Goal: Find specific page/section: Find specific page/section

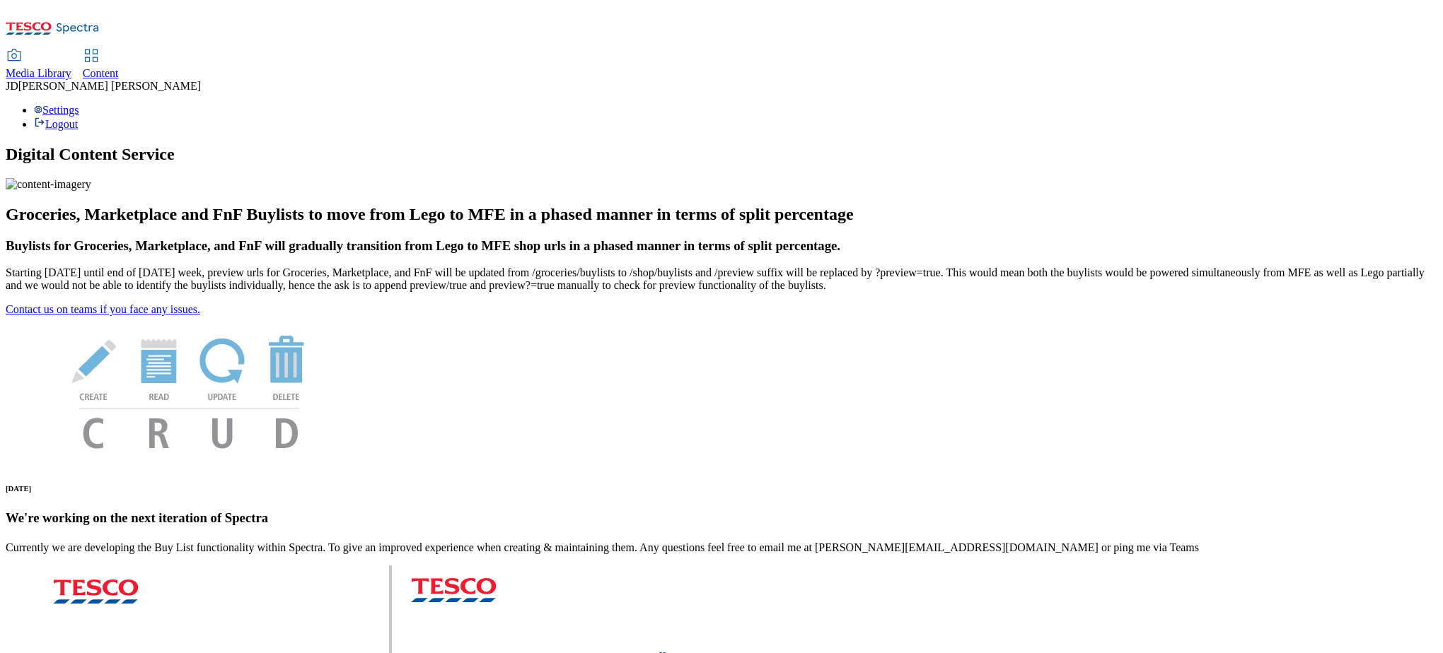
click at [119, 67] on span "Content" at bounding box center [101, 73] width 36 height 12
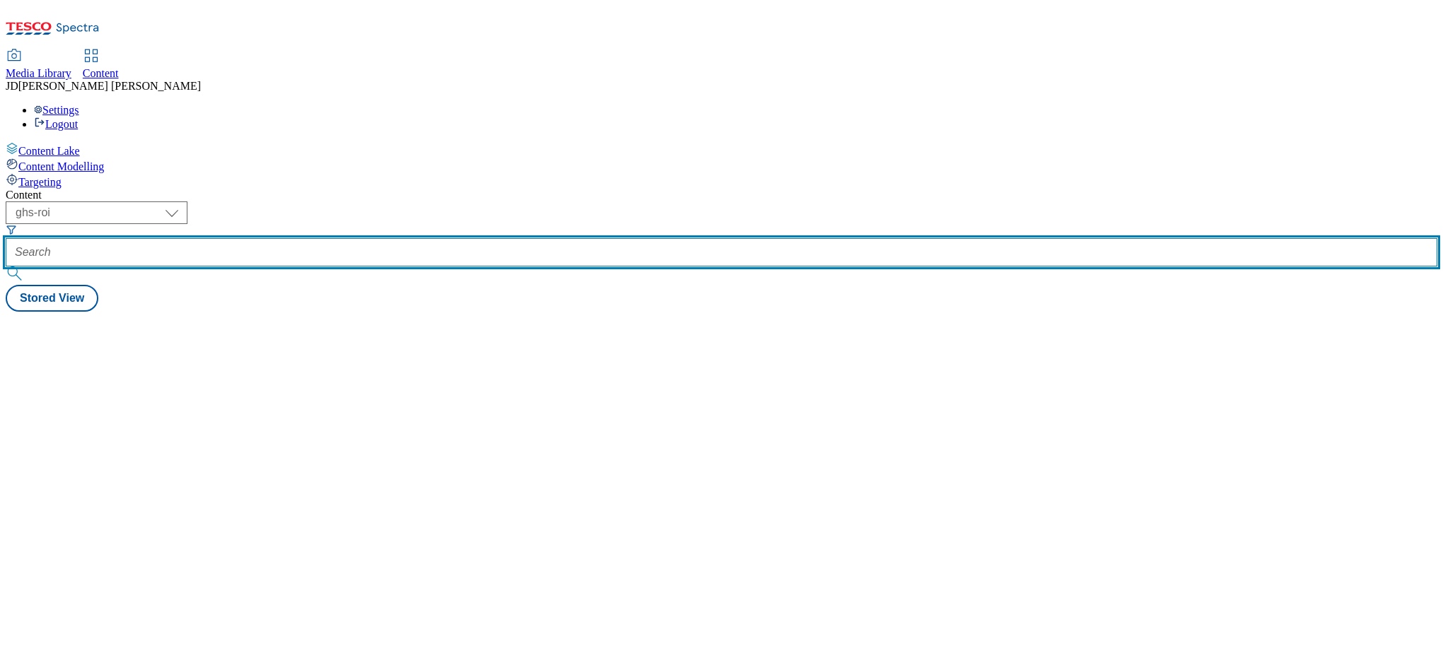
click at [334, 238] on input "text" at bounding box center [721, 252] width 1431 height 28
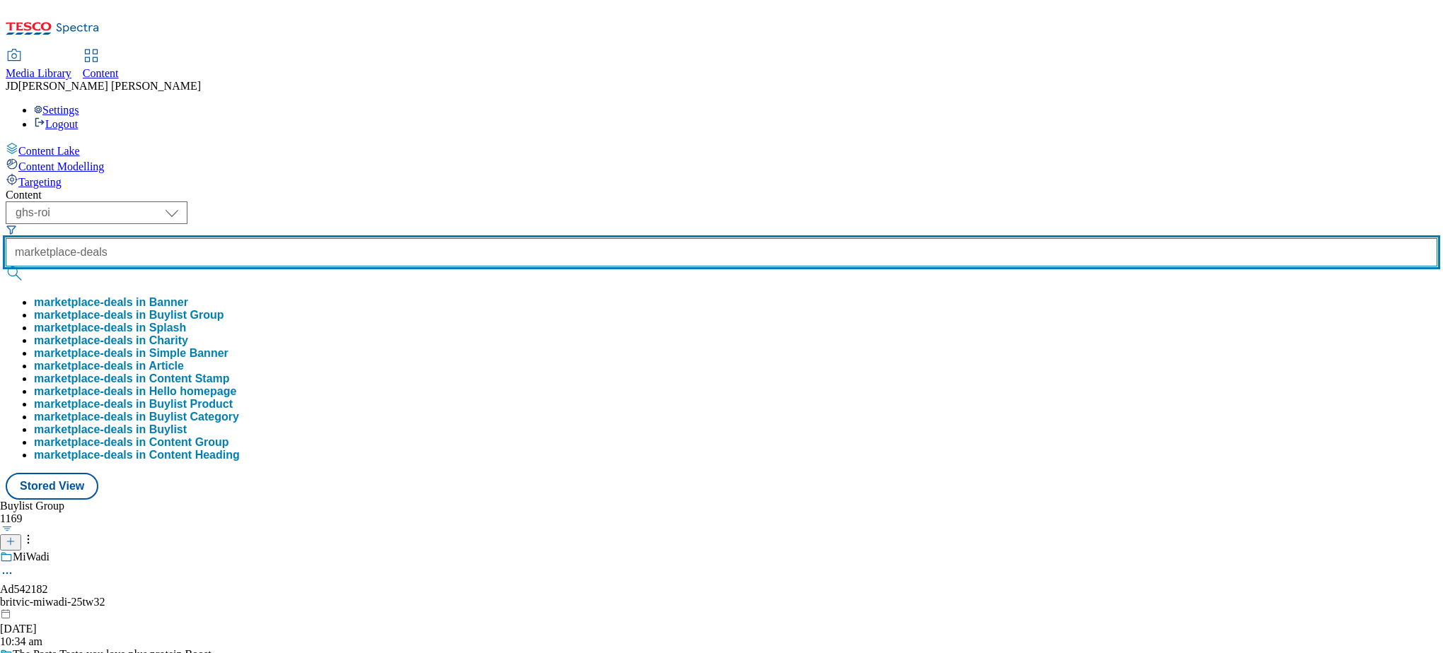
type input "marketplace-deals"
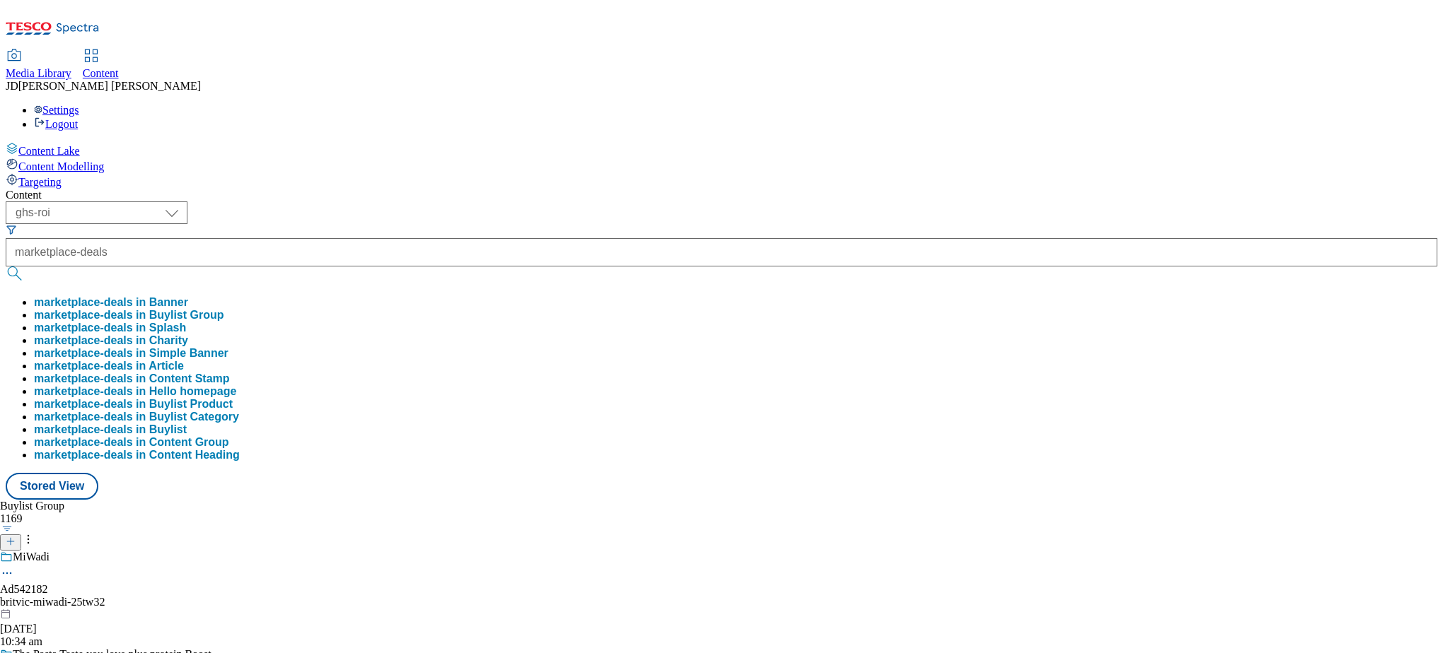
click at [224, 309] on button "marketplace-deals in Buylist Group" at bounding box center [129, 315] width 190 height 13
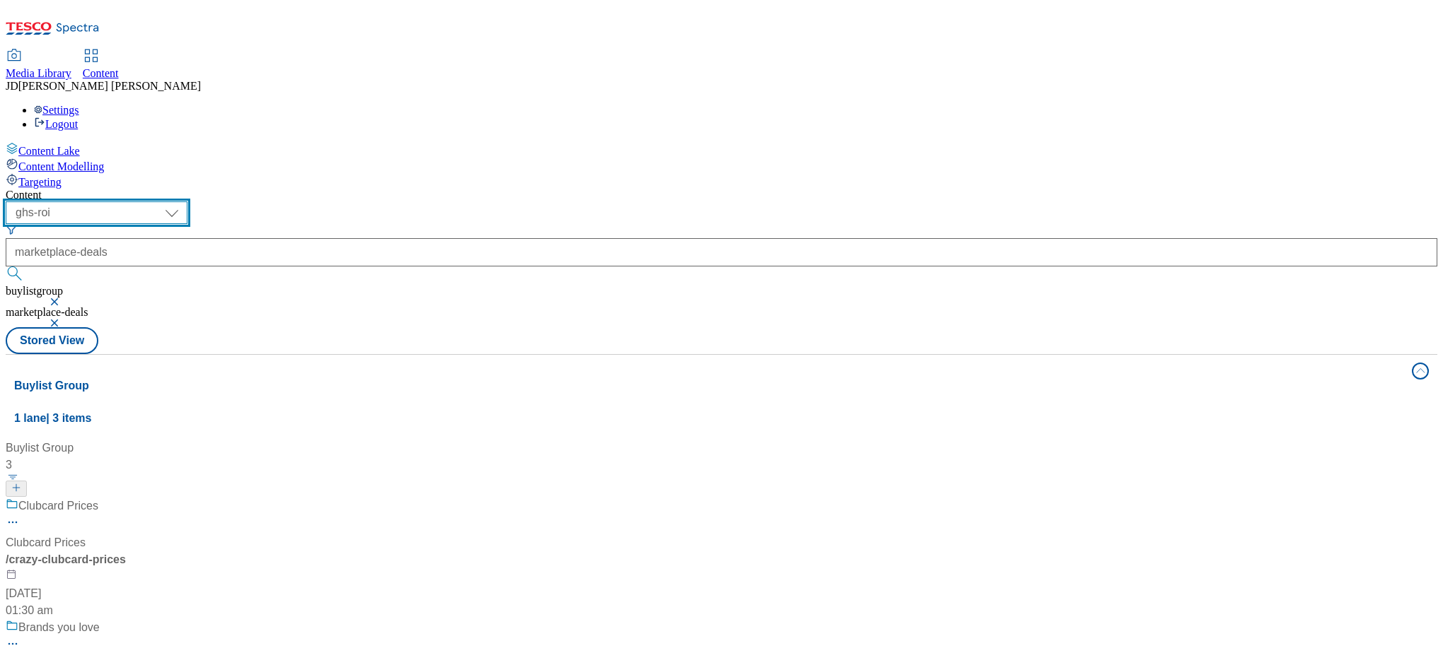
click at [187, 202] on select "ghs-roi ghs-uk" at bounding box center [97, 213] width 182 height 23
select select "ghs-uk"
click at [184, 202] on select "ghs-roi ghs-uk" at bounding box center [97, 213] width 182 height 23
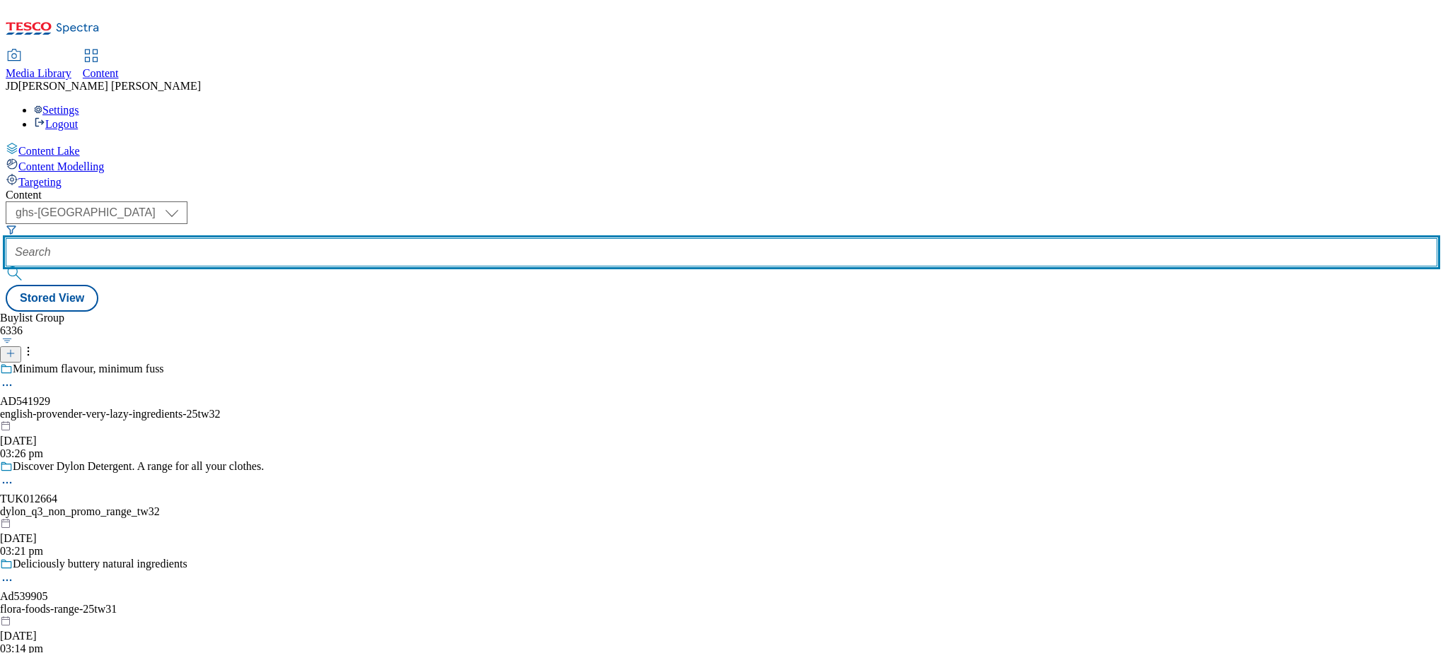
click at [320, 238] on input "text" at bounding box center [721, 252] width 1431 height 28
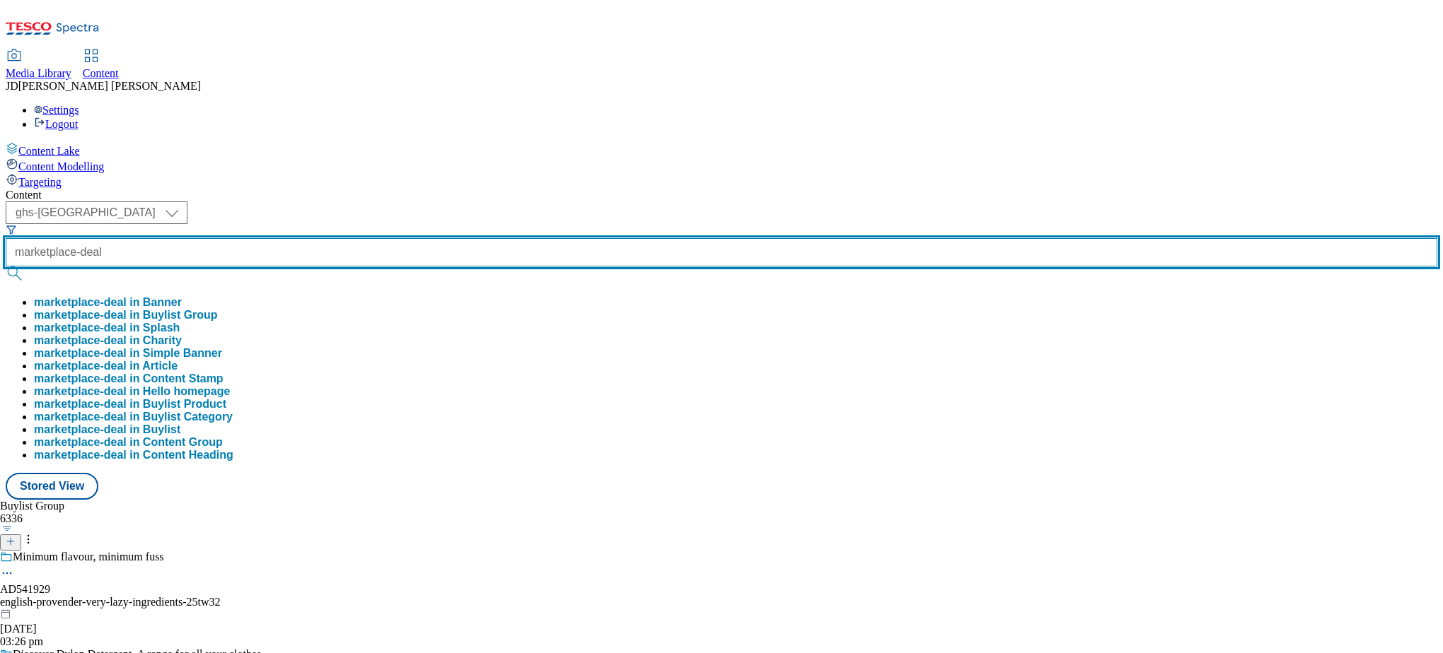
type input "marketplace-deal"
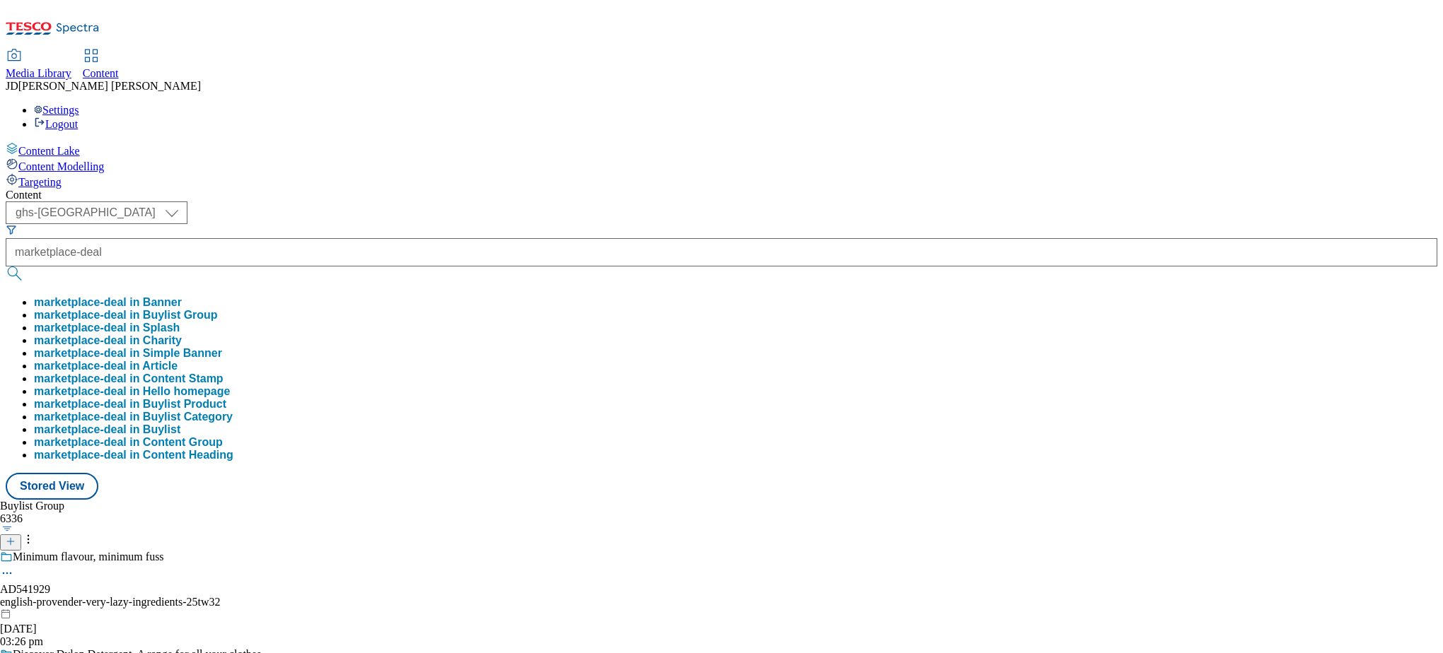
click at [218, 309] on button "marketplace-deal in Buylist Group" at bounding box center [126, 315] width 184 height 13
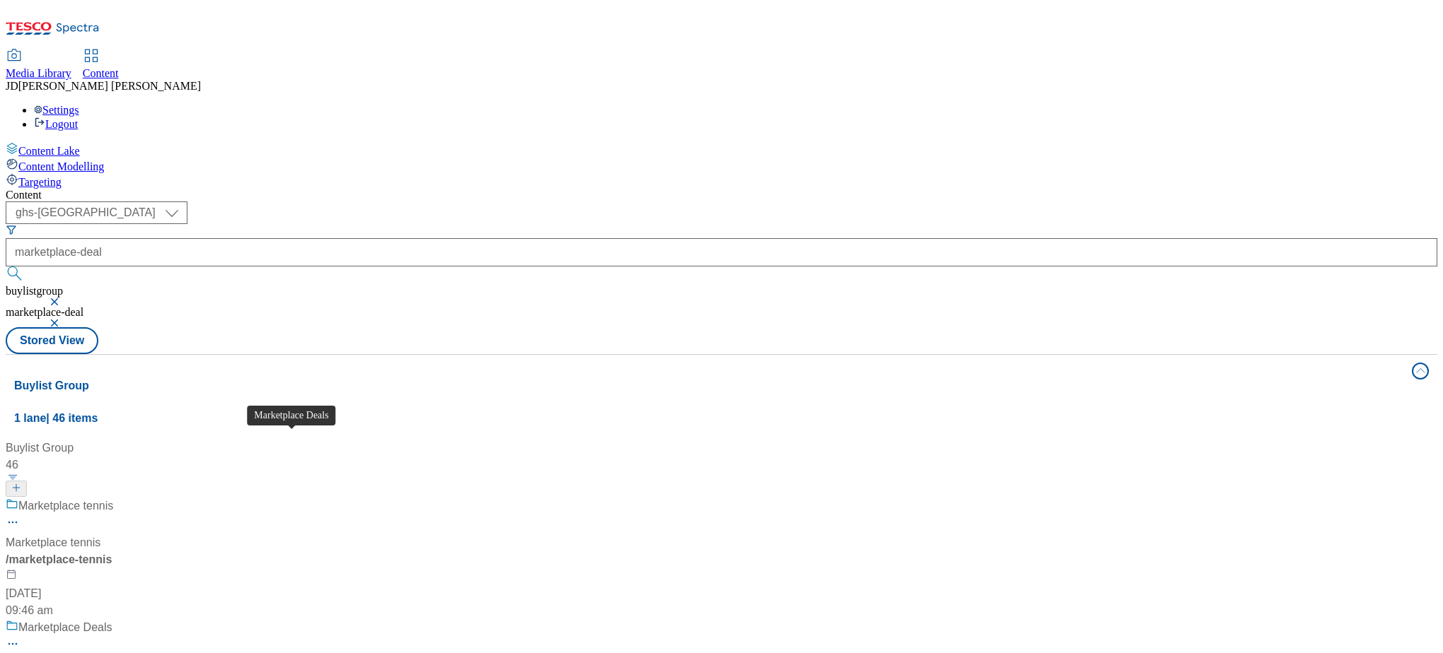
click at [112, 619] on div "Marketplace Deals" at bounding box center [65, 627] width 94 height 17
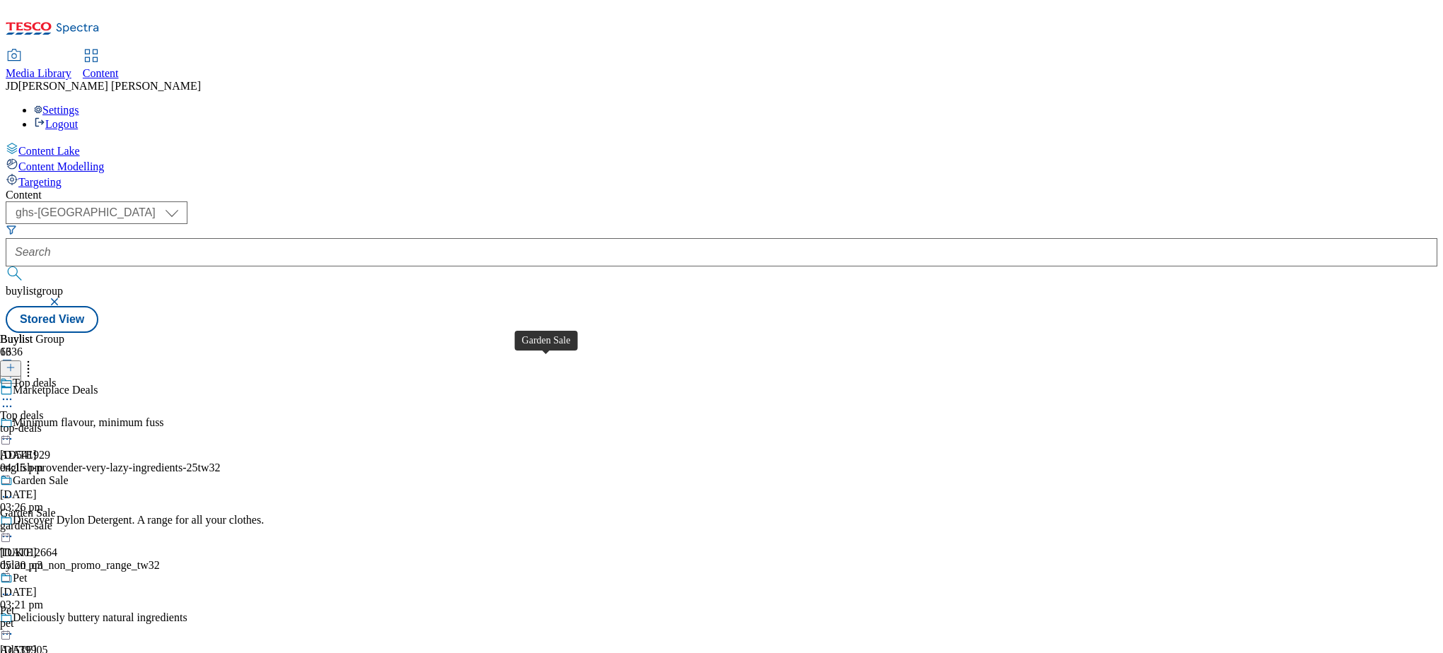
click at [69, 474] on span "Garden Sale" at bounding box center [41, 482] width 56 height 16
